Goal: Task Accomplishment & Management: Complete application form

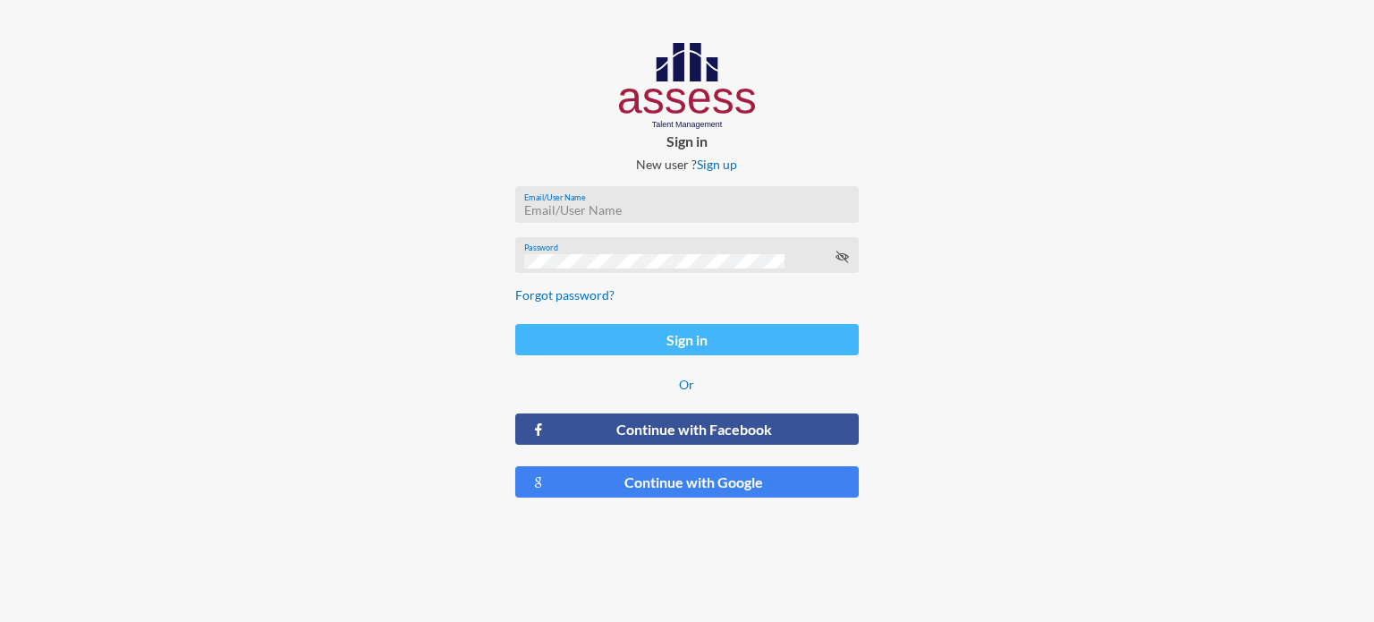
type input "[EMAIL_ADDRESS][DOMAIN_NAME]"
click at [650, 336] on button "Sign in" at bounding box center [687, 339] width 344 height 31
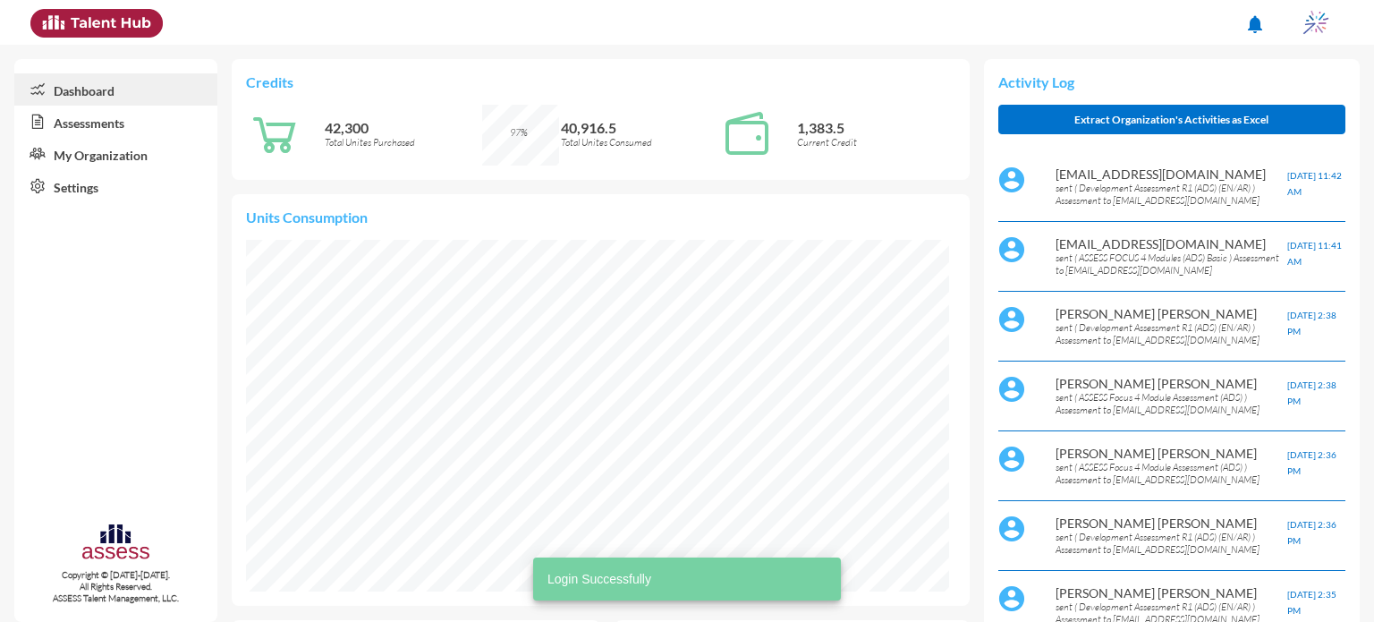
scroll to position [161, 322]
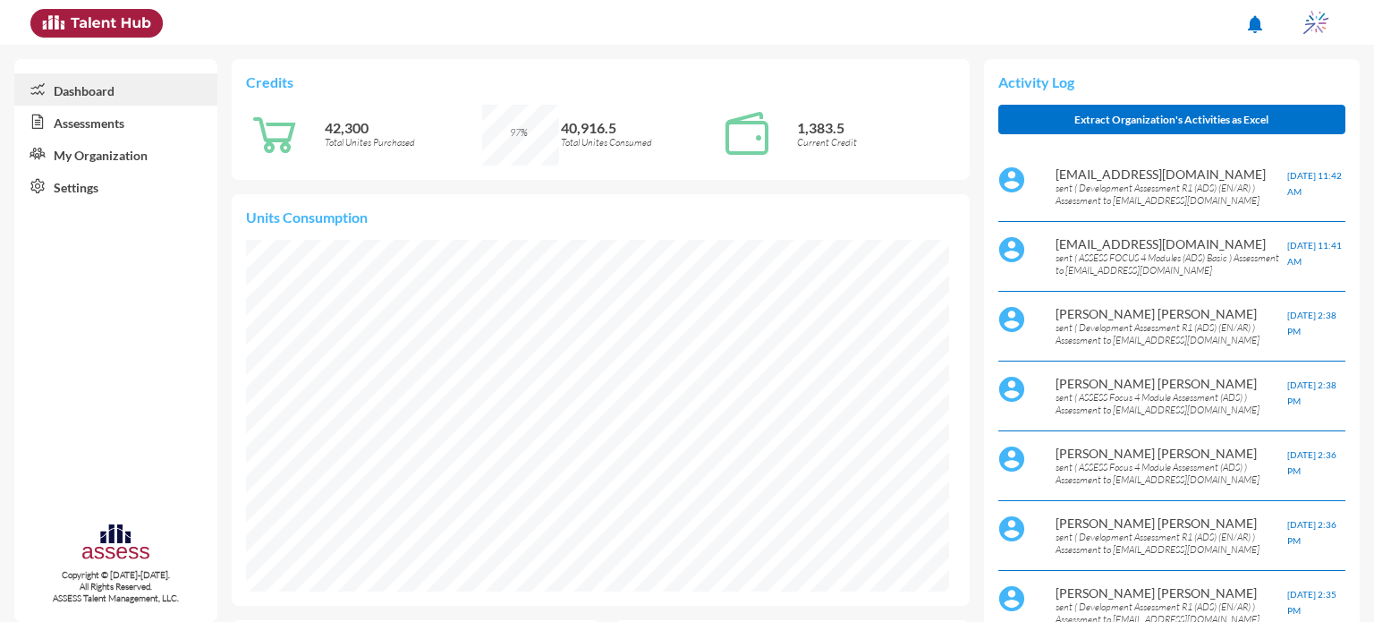
click at [89, 125] on link "Assessments" at bounding box center [115, 122] width 203 height 32
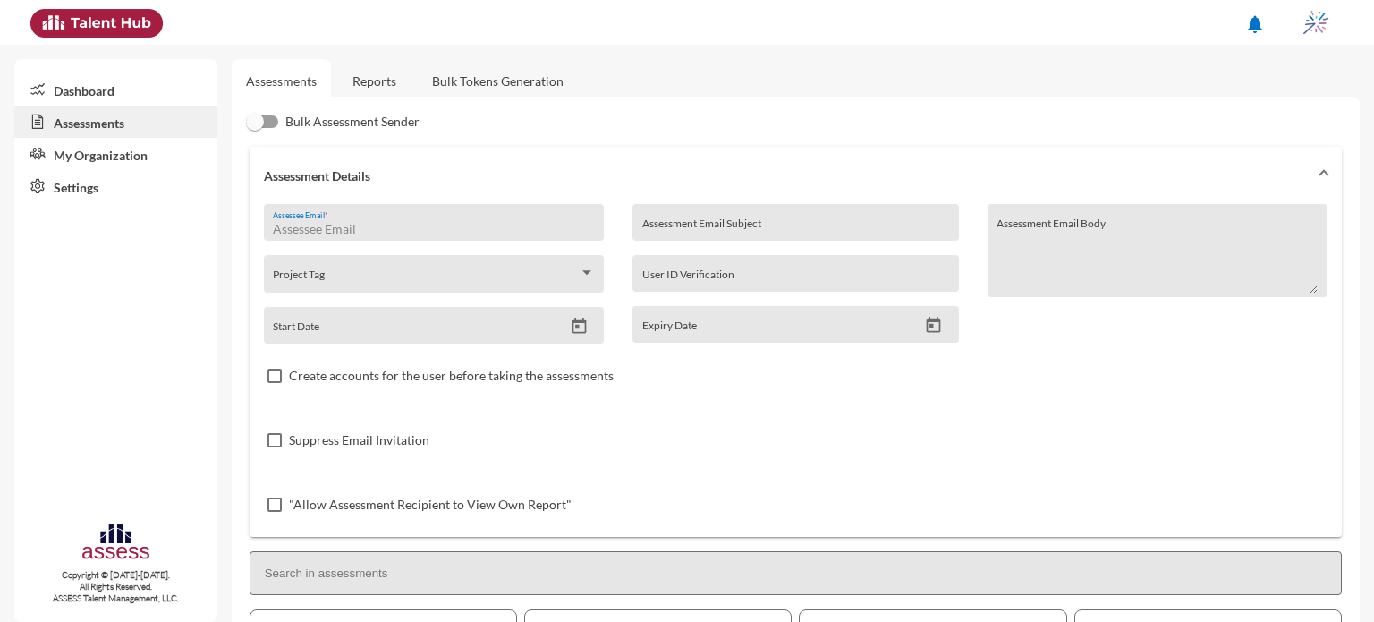
click at [378, 230] on input "Assessee Email *" at bounding box center [433, 229] width 321 height 14
paste input "[PERSON_NAME][EMAIL_ADDRESS][PERSON_NAME][DOMAIN_NAME]"
type input "[PERSON_NAME][EMAIL_ADDRESS][PERSON_NAME][DOMAIN_NAME]"
click at [687, 224] on input "Assessment Email Subject" at bounding box center [795, 229] width 307 height 14
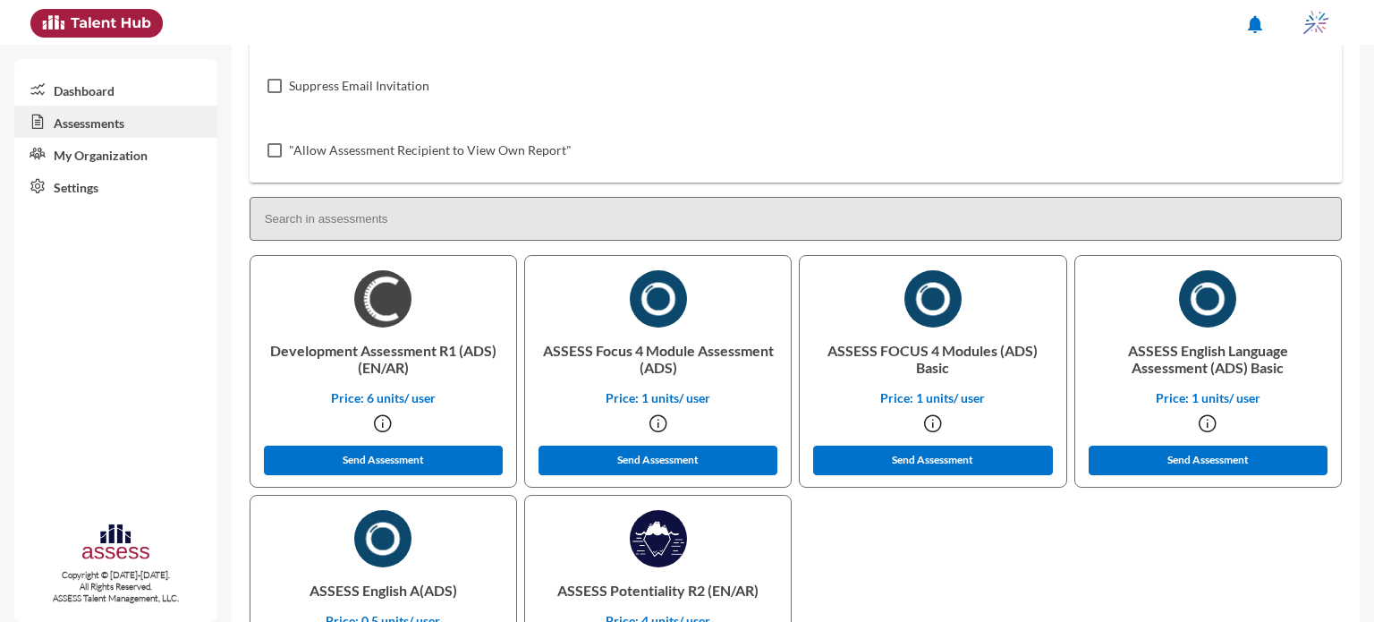
scroll to position [356, 0]
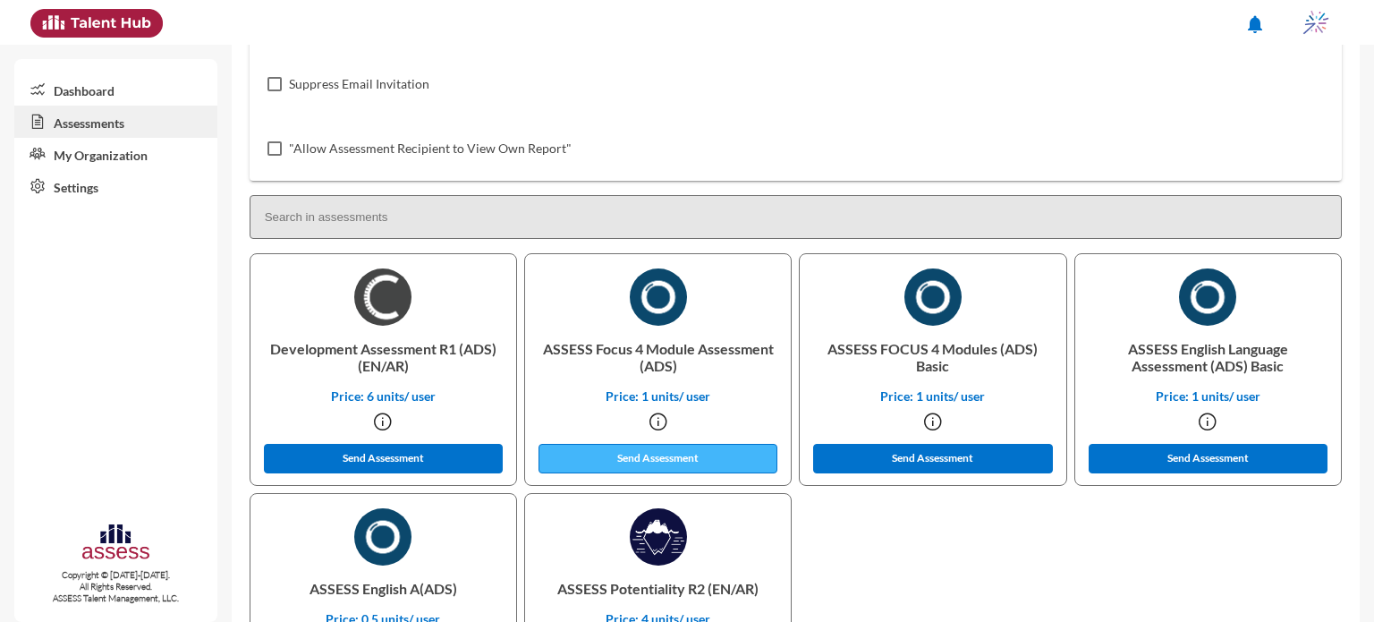
click at [642, 461] on button "Send Assessment" at bounding box center [659, 459] width 240 height 30
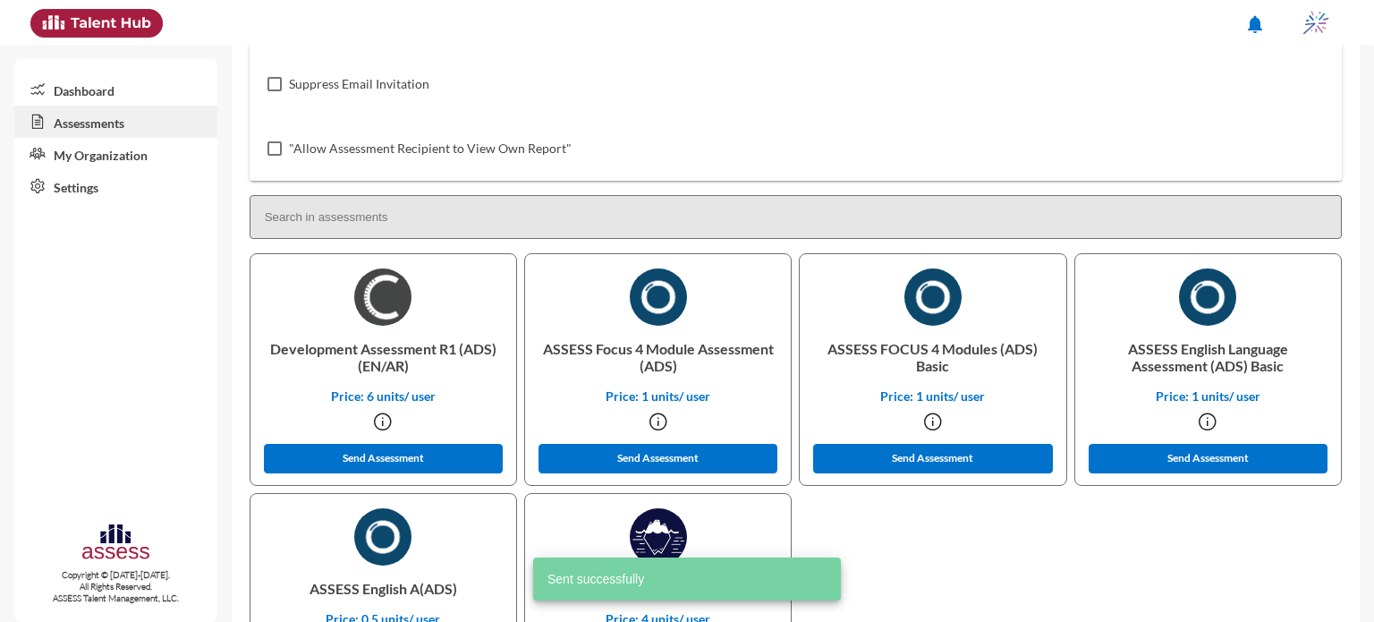
scroll to position [0, 0]
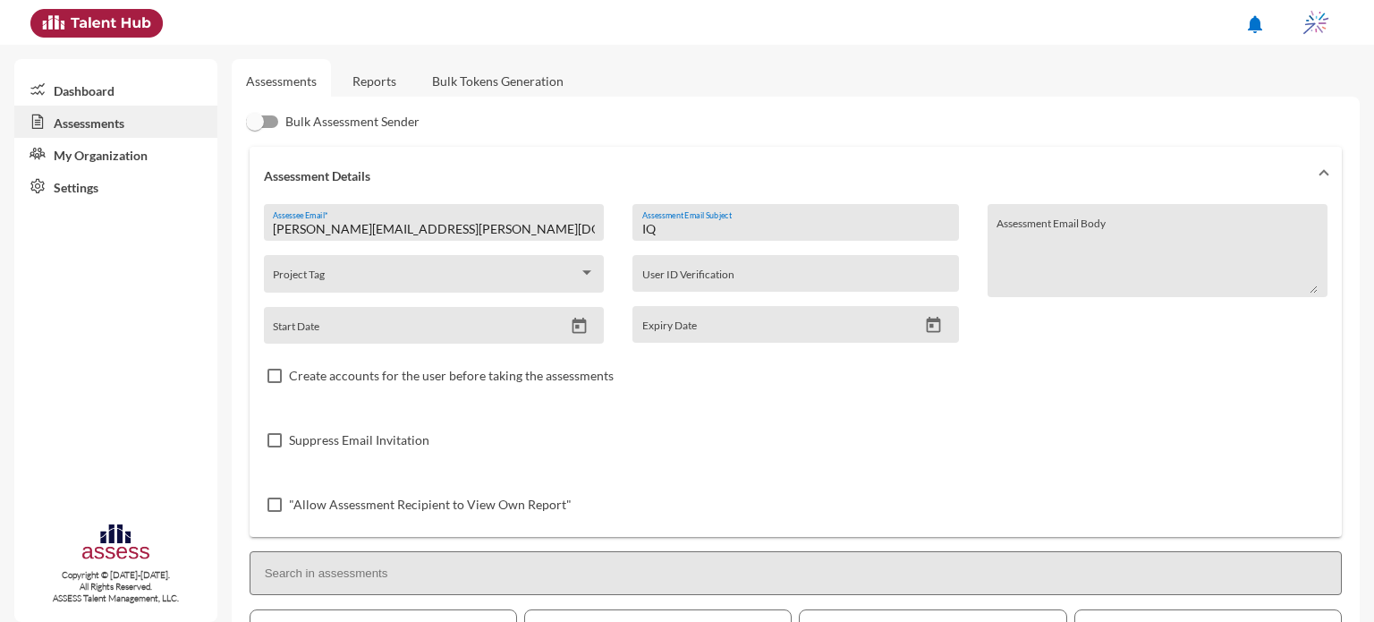
drag, startPoint x: 792, startPoint y: 230, endPoint x: 632, endPoint y: 234, distance: 160.2
click at [633, 234] on div "IQ Assessment Email Subject" at bounding box center [796, 222] width 326 height 37
click at [659, 228] on input "Personalty" at bounding box center [795, 229] width 307 height 14
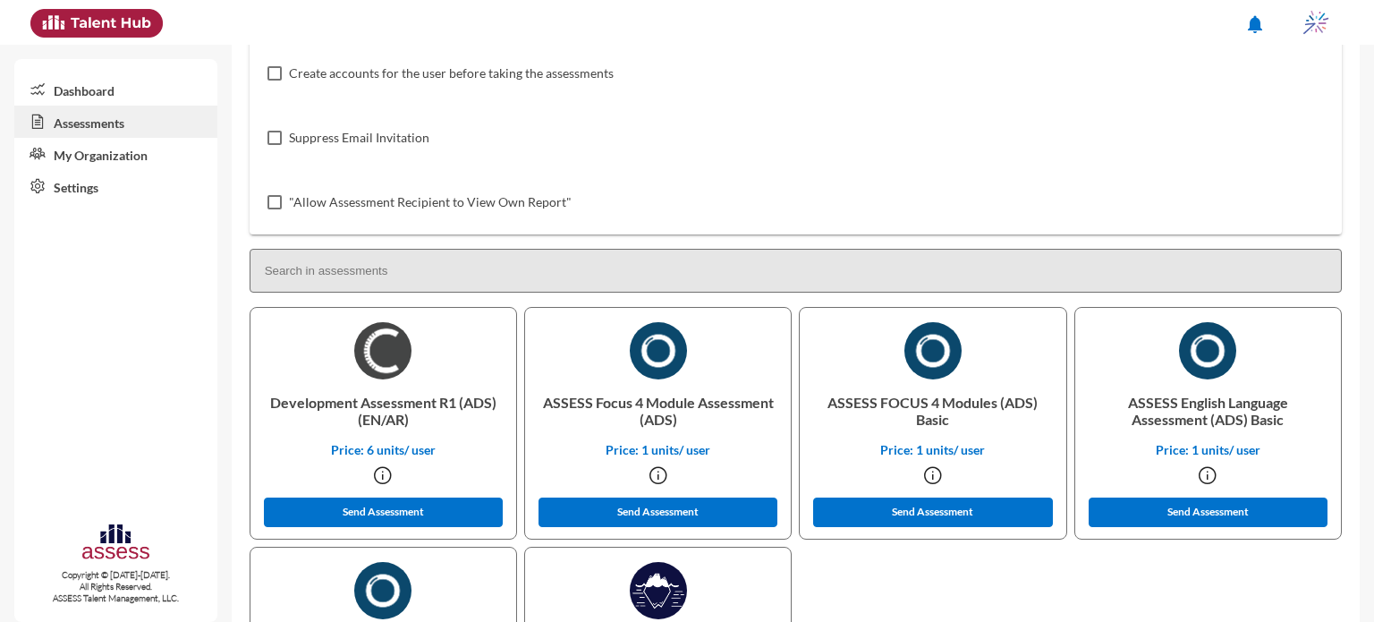
scroll to position [303, 0]
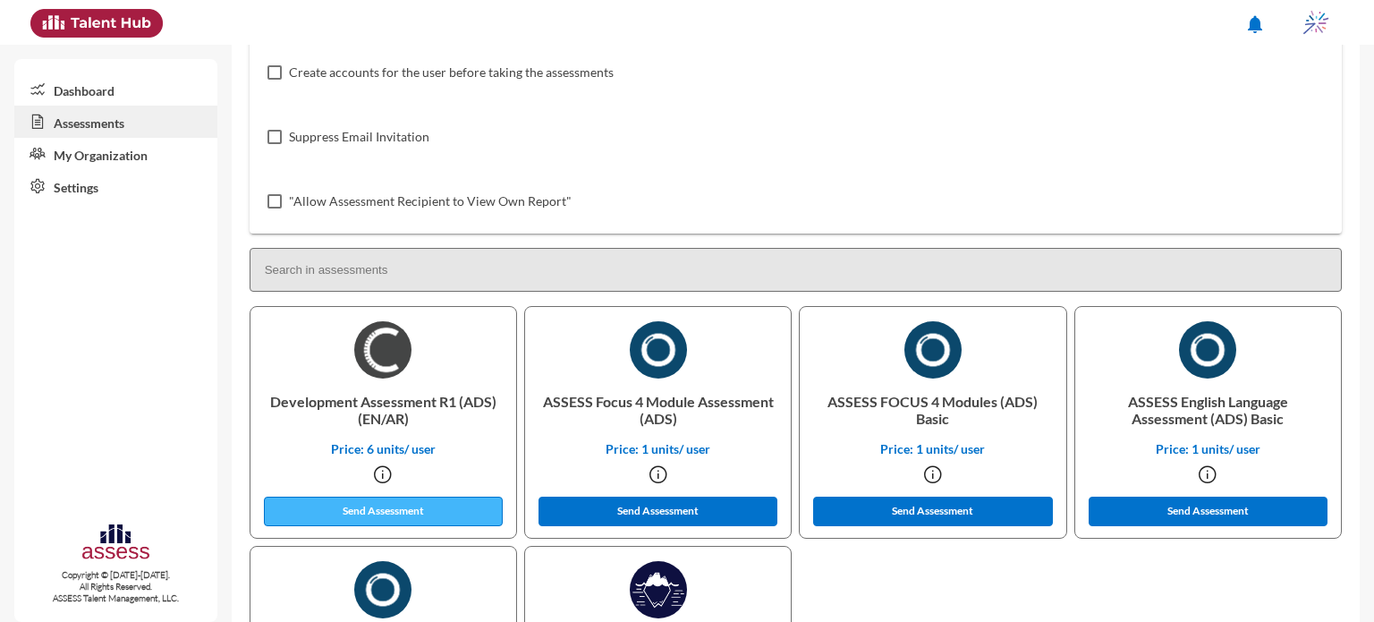
type input "Personality"
click at [419, 505] on button "Send Assessment" at bounding box center [384, 512] width 240 height 30
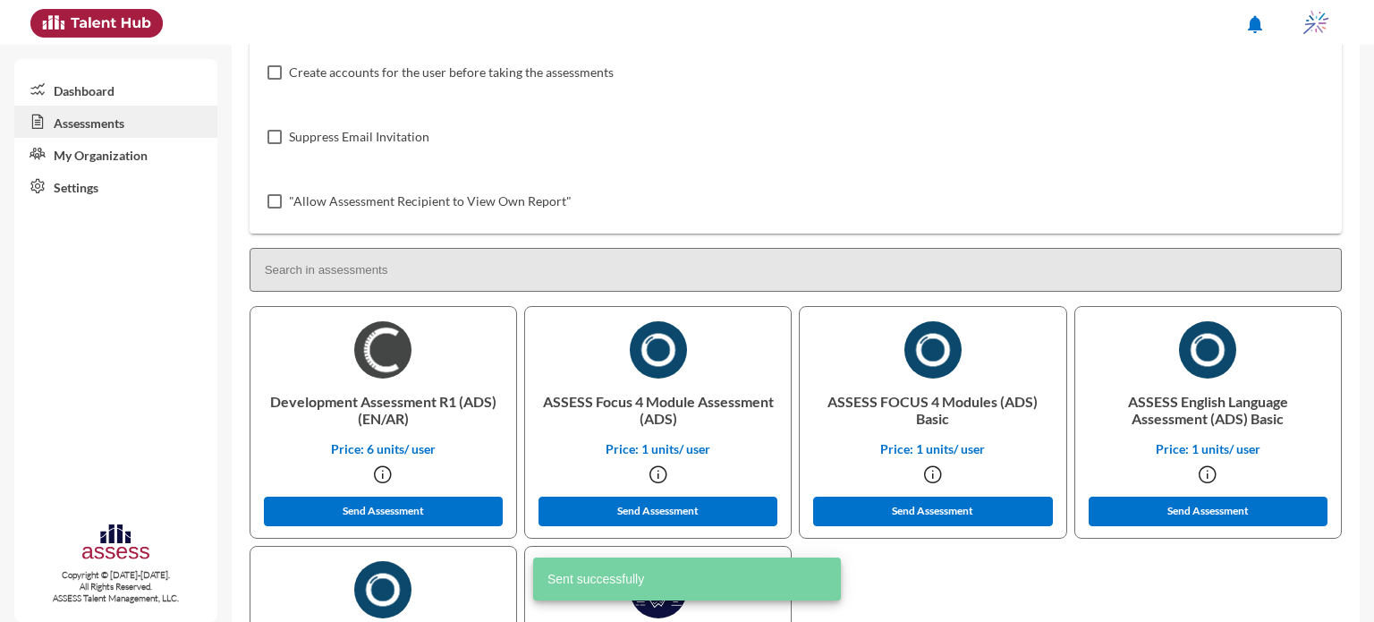
scroll to position [0, 0]
